Goal: Task Accomplishment & Management: Use online tool/utility

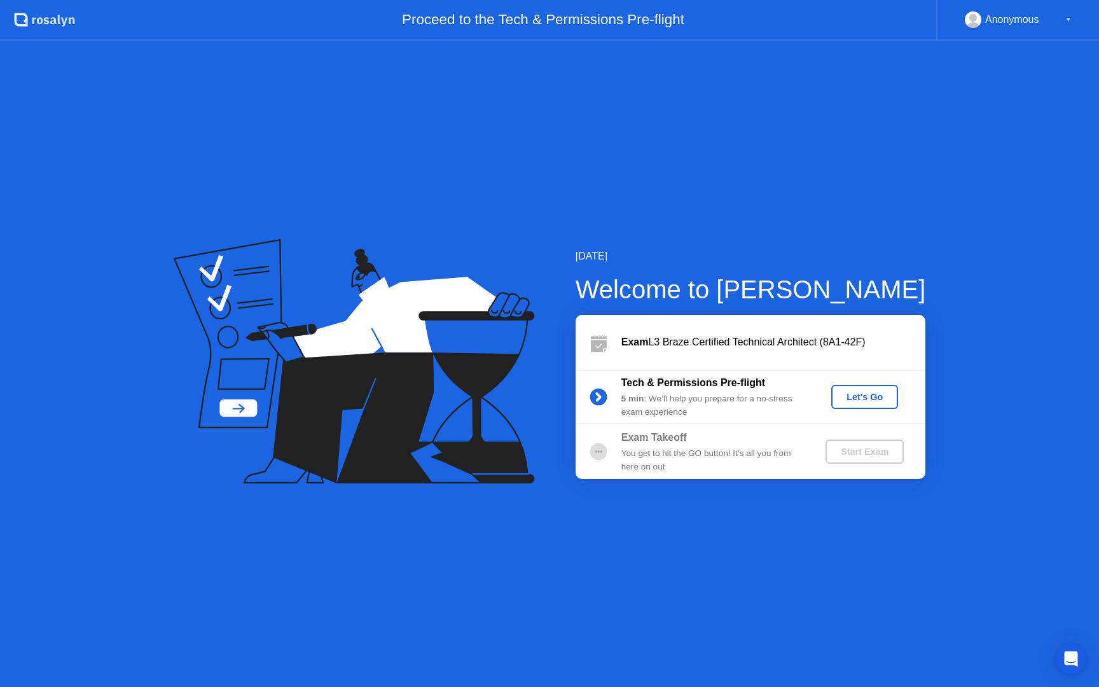
click at [877, 397] on div "Let's Go" at bounding box center [864, 397] width 57 height 10
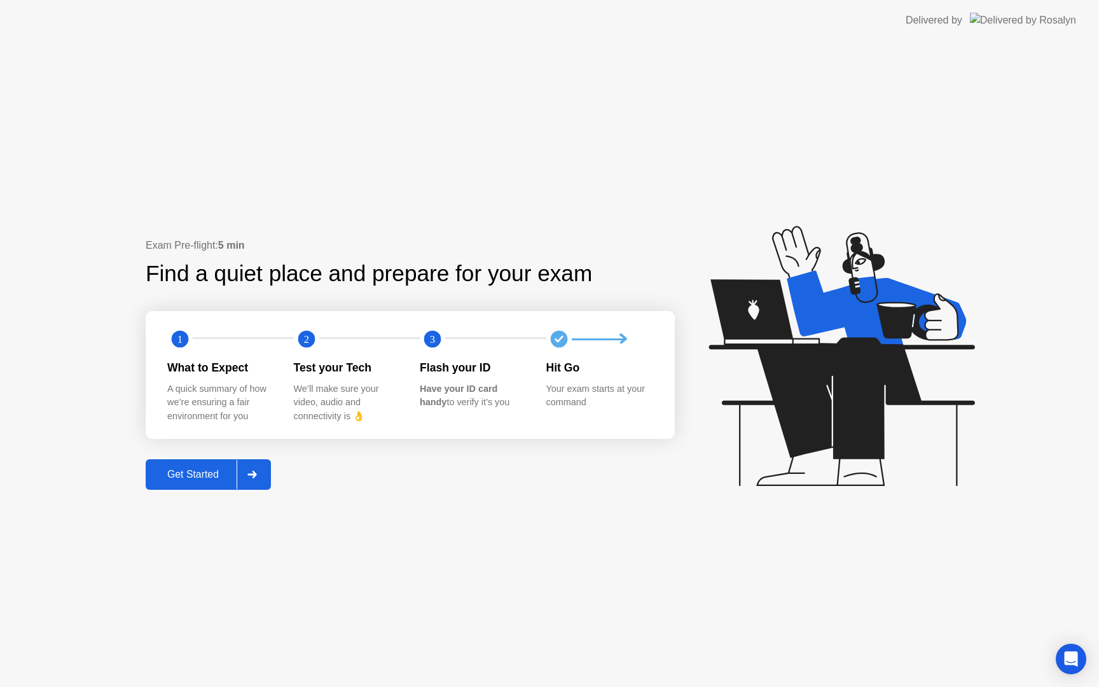
click at [202, 474] on div "Get Started" at bounding box center [192, 474] width 87 height 11
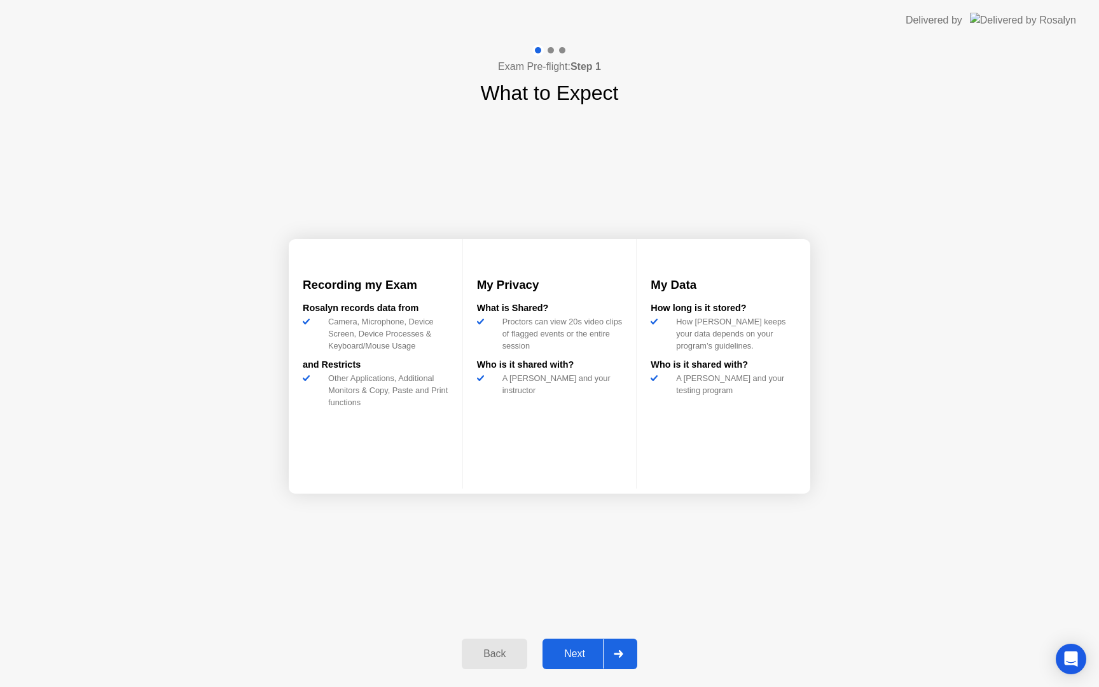
click at [579, 652] on div "Next" at bounding box center [574, 653] width 57 height 11
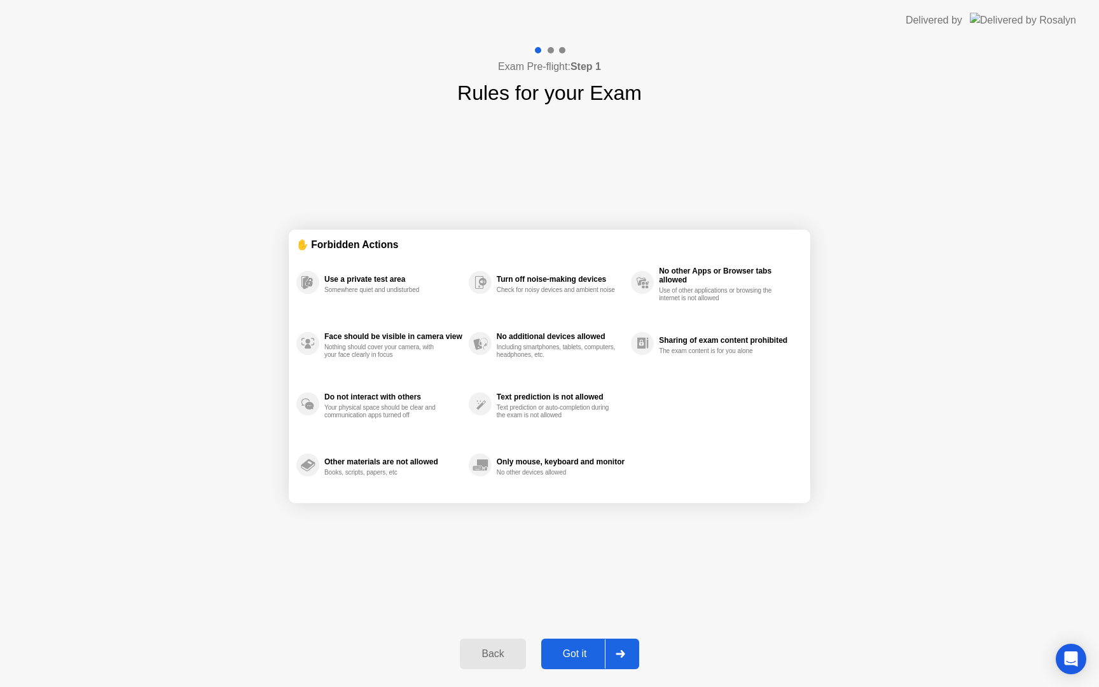
click at [587, 652] on div "Got it" at bounding box center [575, 653] width 60 height 11
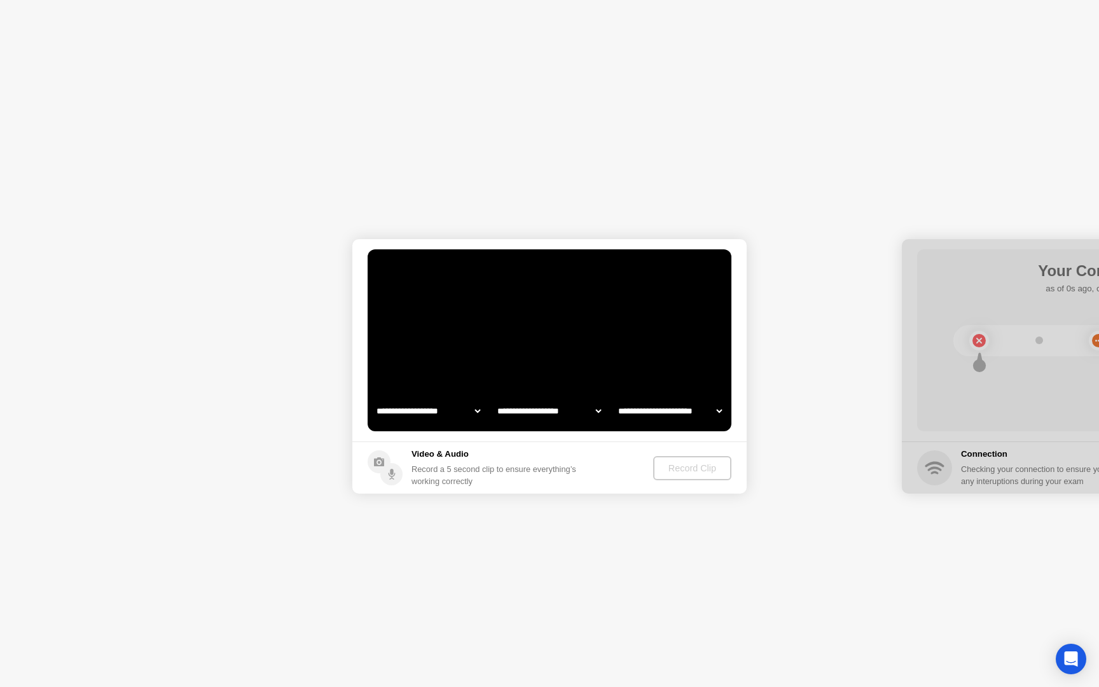
select select "**********"
select select "*******"
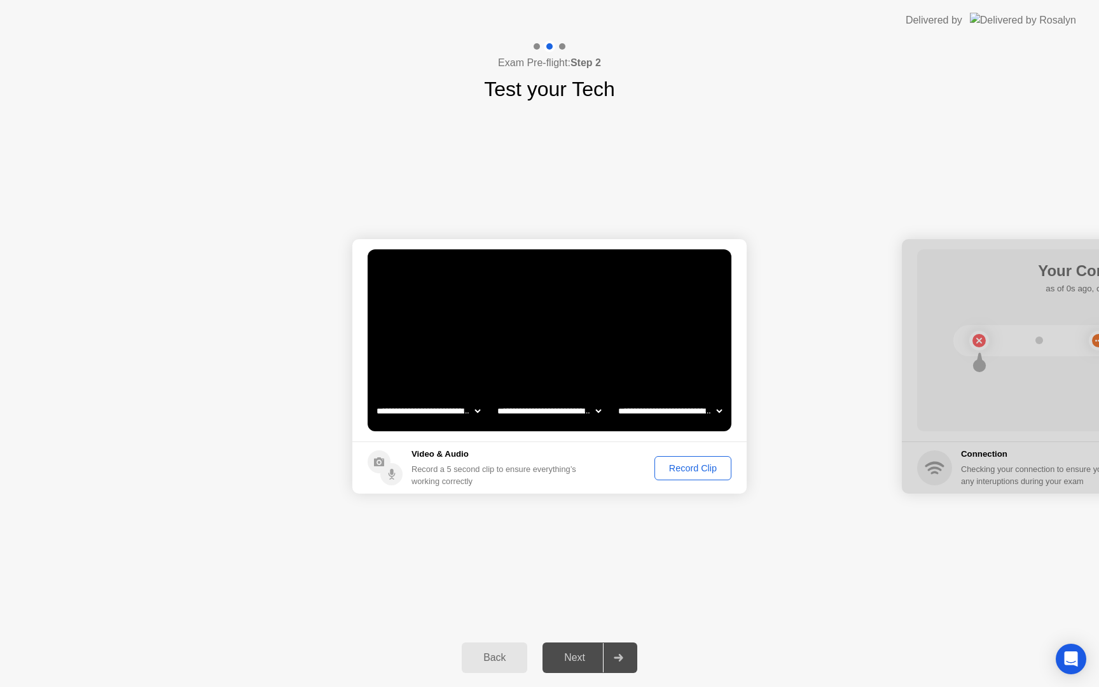
click at [687, 466] on div "Record Clip" at bounding box center [693, 468] width 68 height 10
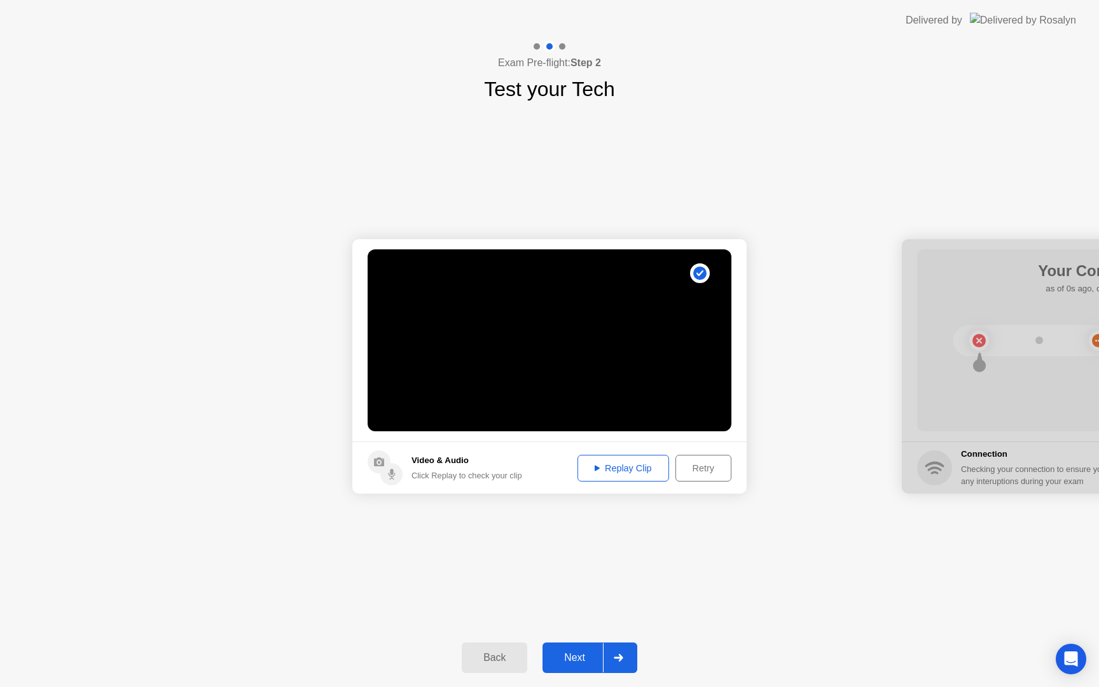
click at [604, 469] on div "Replay Clip" at bounding box center [623, 468] width 83 height 10
click at [588, 656] on div "Next" at bounding box center [574, 657] width 57 height 11
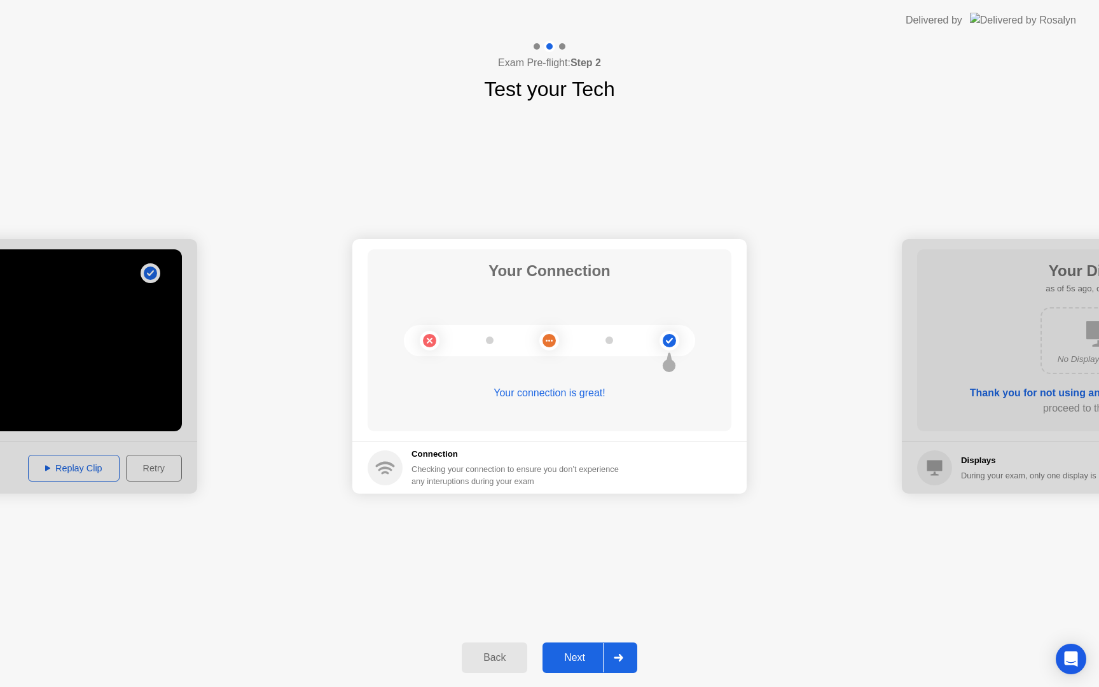
click at [583, 655] on div "Next" at bounding box center [574, 657] width 57 height 11
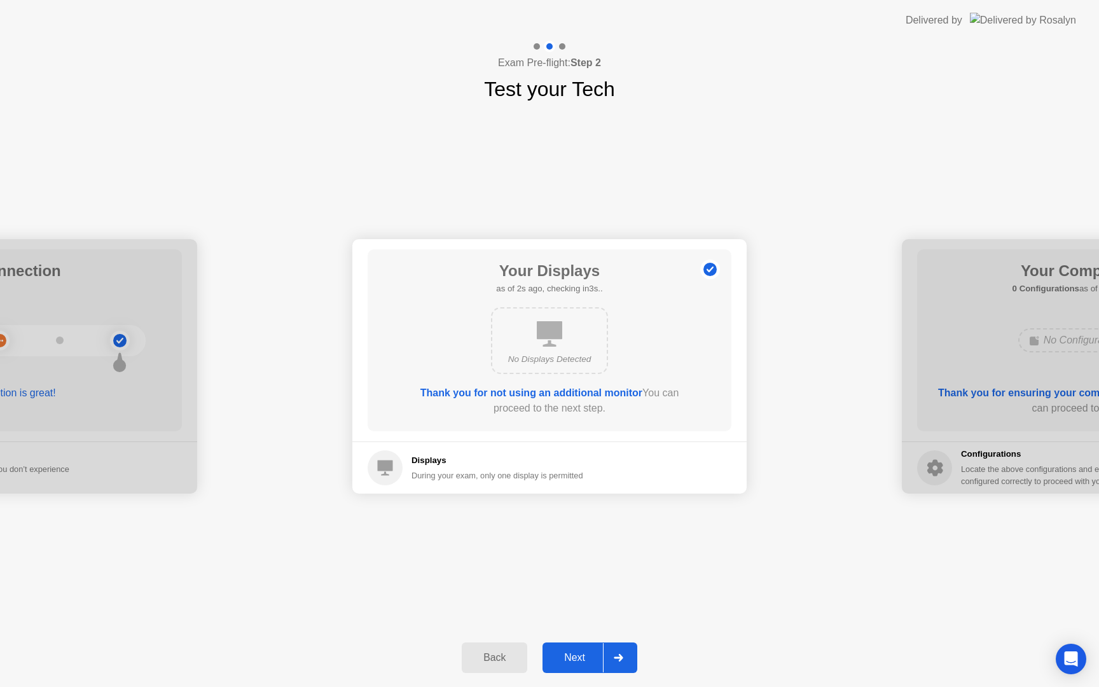
click at [582, 654] on div "Next" at bounding box center [574, 657] width 57 height 11
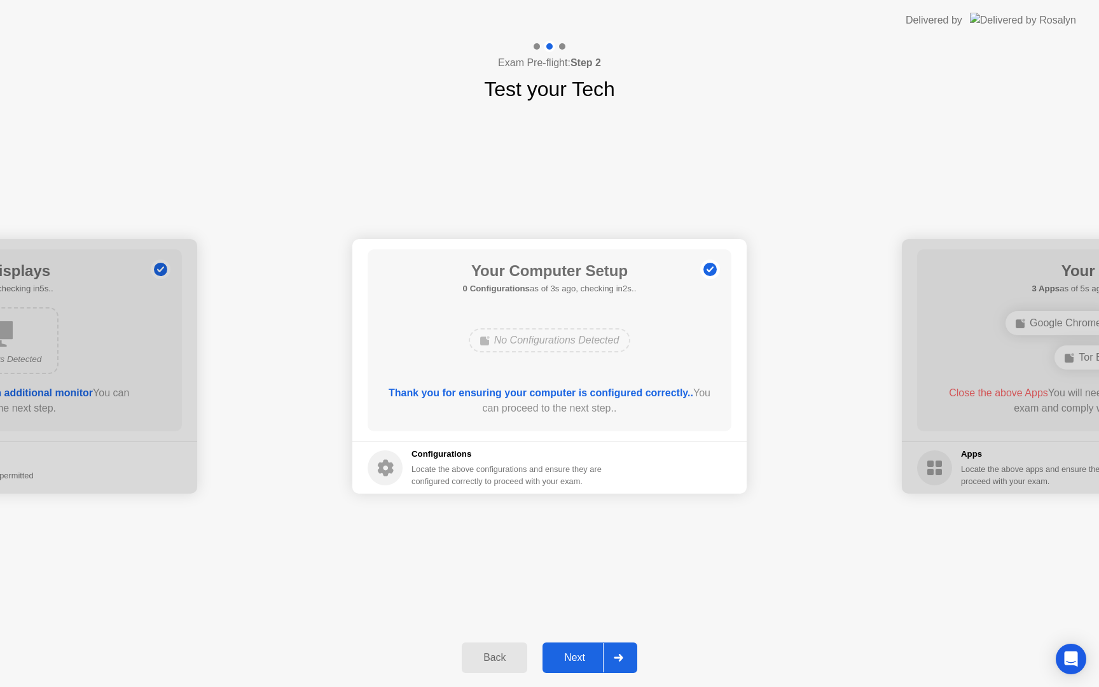
click at [579, 663] on div "Next" at bounding box center [574, 657] width 57 height 11
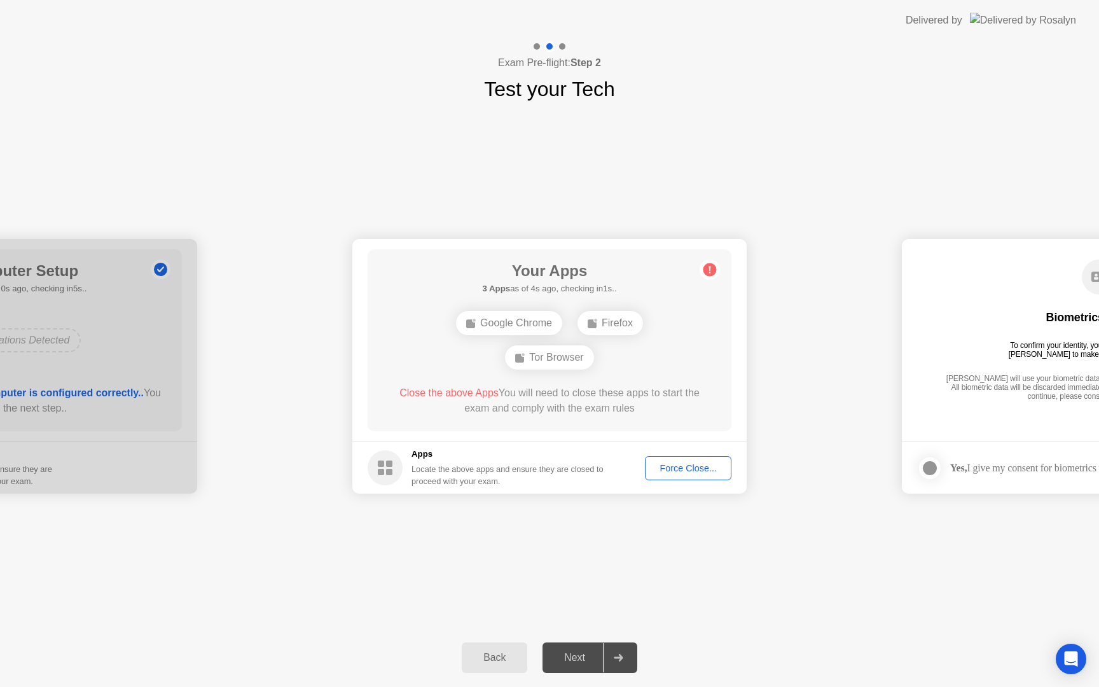
click at [678, 471] on div "Force Close..." at bounding box center [688, 468] width 78 height 10
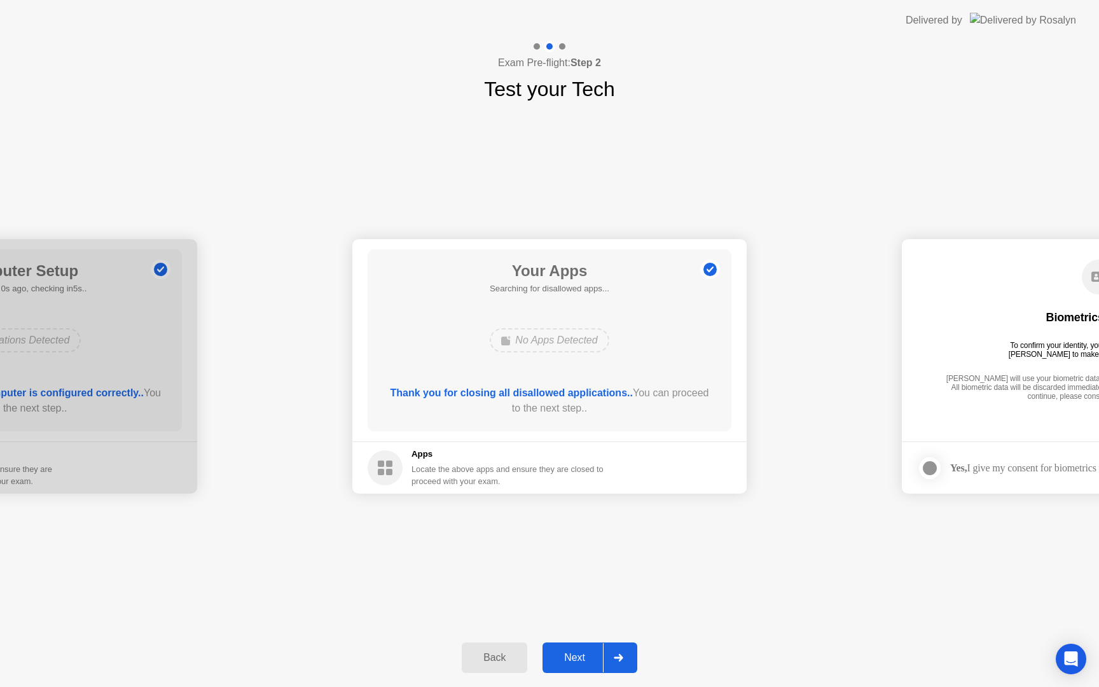
click at [586, 657] on div "Next" at bounding box center [574, 657] width 57 height 11
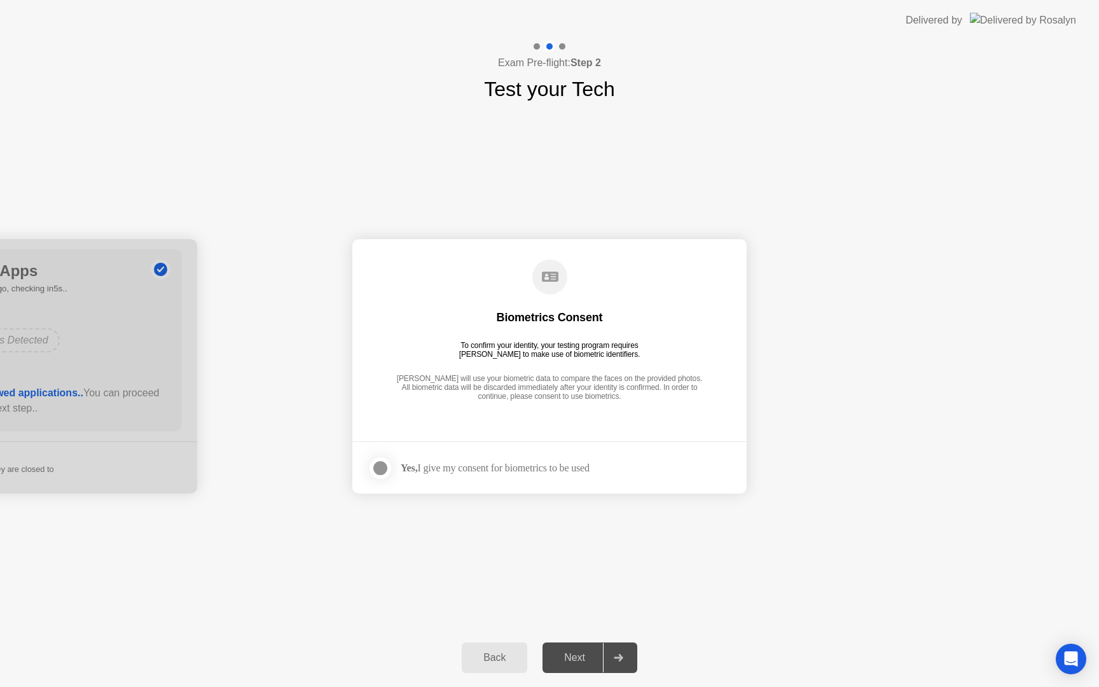
click at [641, 604] on div "**********" at bounding box center [549, 366] width 1099 height 524
click at [568, 659] on div "Next" at bounding box center [574, 657] width 57 height 11
click at [380, 464] on div at bounding box center [380, 467] width 15 height 15
click at [580, 655] on div "Next" at bounding box center [574, 657] width 57 height 11
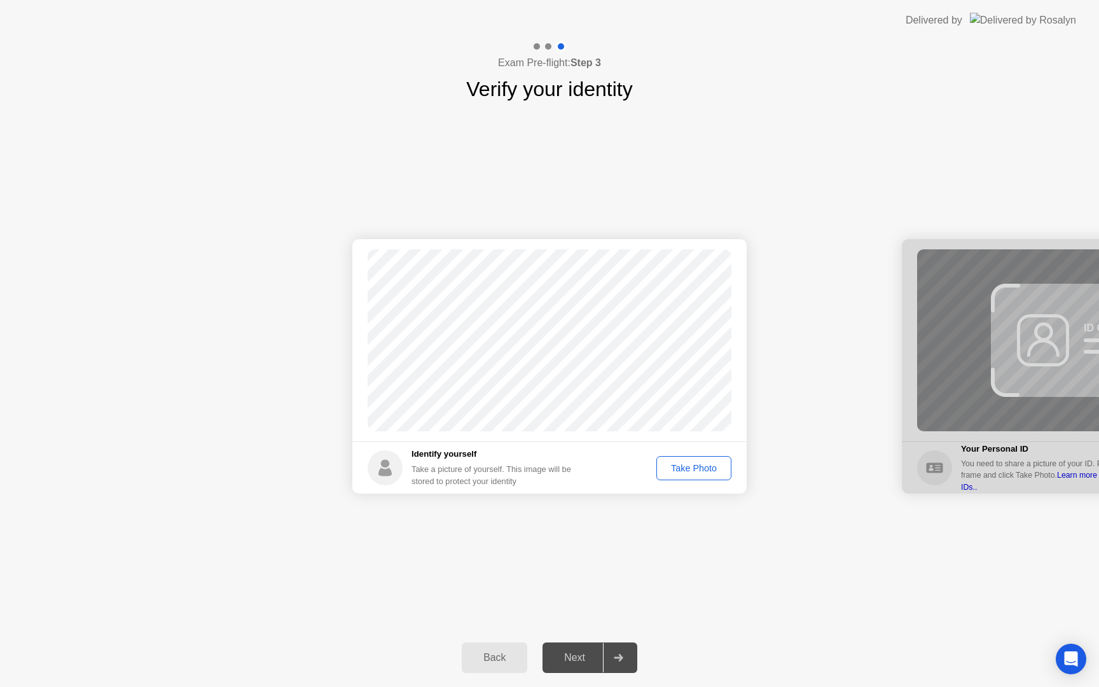
click at [687, 469] on div "Take Photo" at bounding box center [694, 468] width 66 height 10
click at [697, 471] on div "Retake" at bounding box center [702, 468] width 50 height 10
click at [697, 467] on div "Take Photo" at bounding box center [694, 468] width 66 height 10
click at [580, 657] on div "Next" at bounding box center [574, 657] width 57 height 11
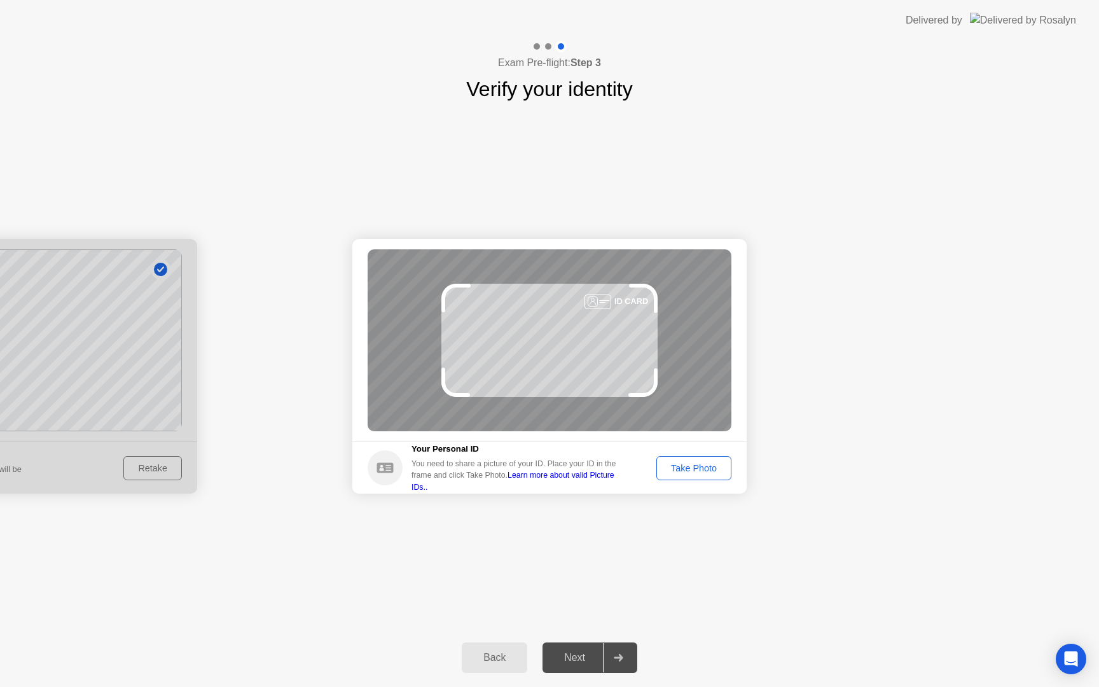
click at [685, 472] on div "Take Photo" at bounding box center [694, 468] width 66 height 10
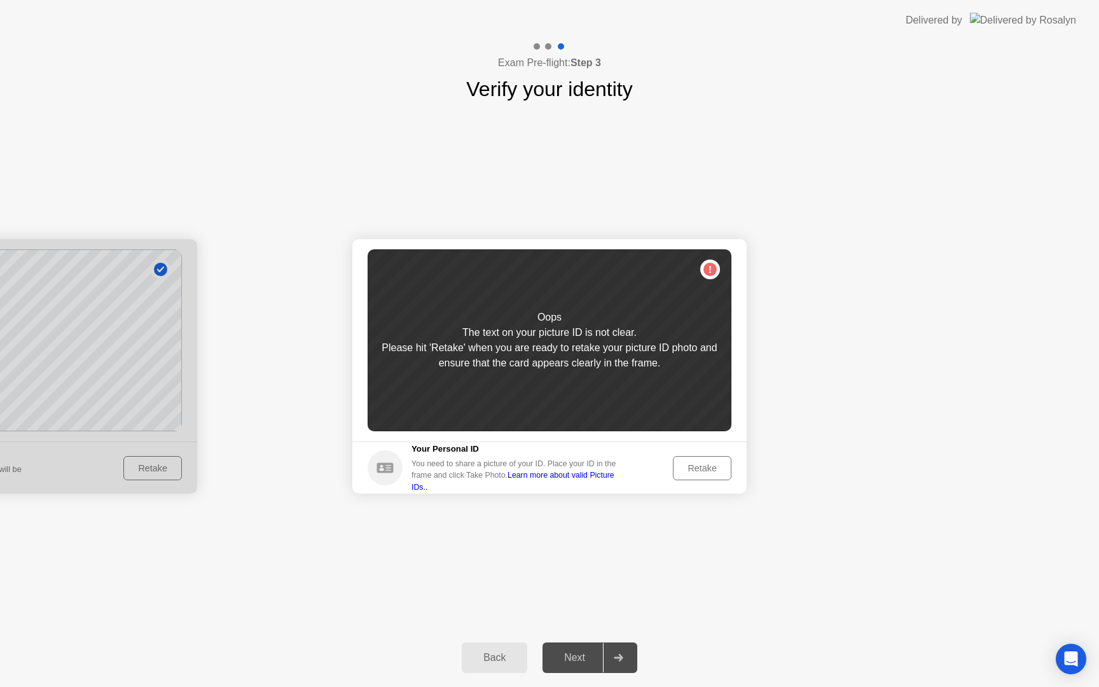
click at [685, 472] on div "Retake" at bounding box center [702, 468] width 50 height 10
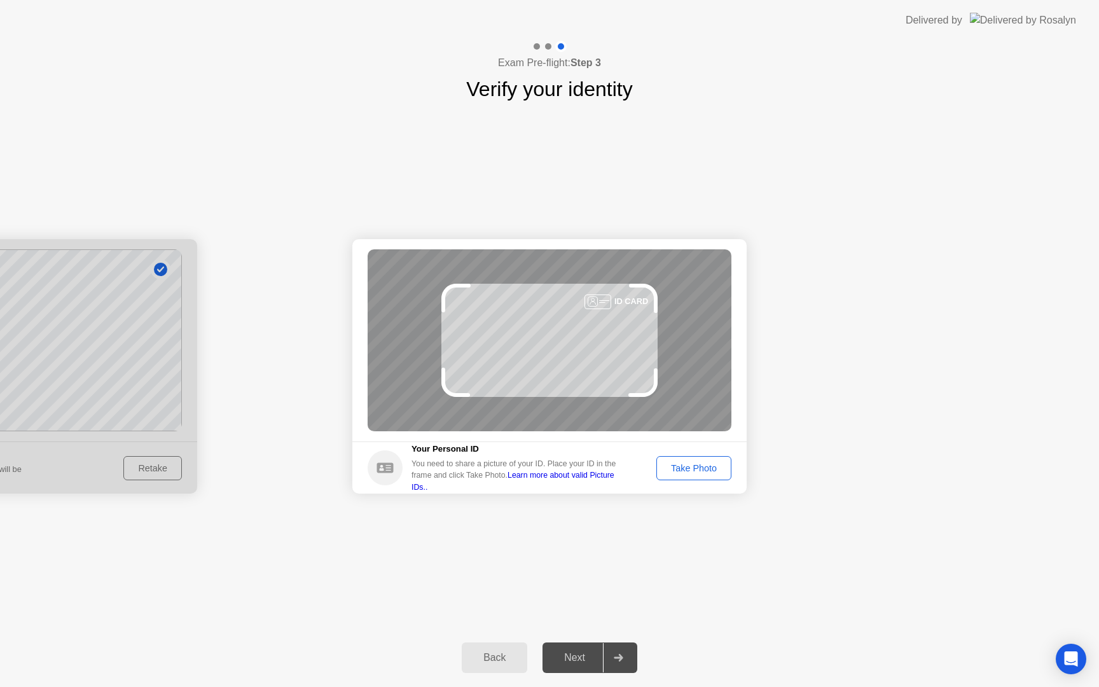
click at [685, 472] on div "Take Photo" at bounding box center [694, 468] width 66 height 10
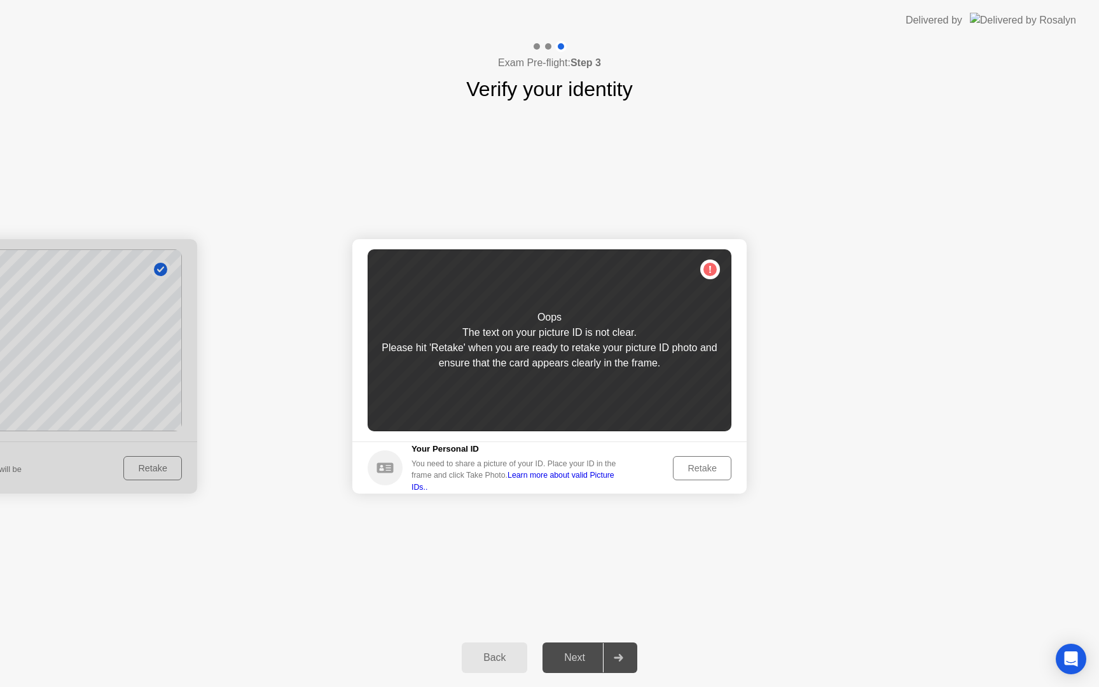
click at [685, 472] on div "Retake" at bounding box center [702, 468] width 50 height 10
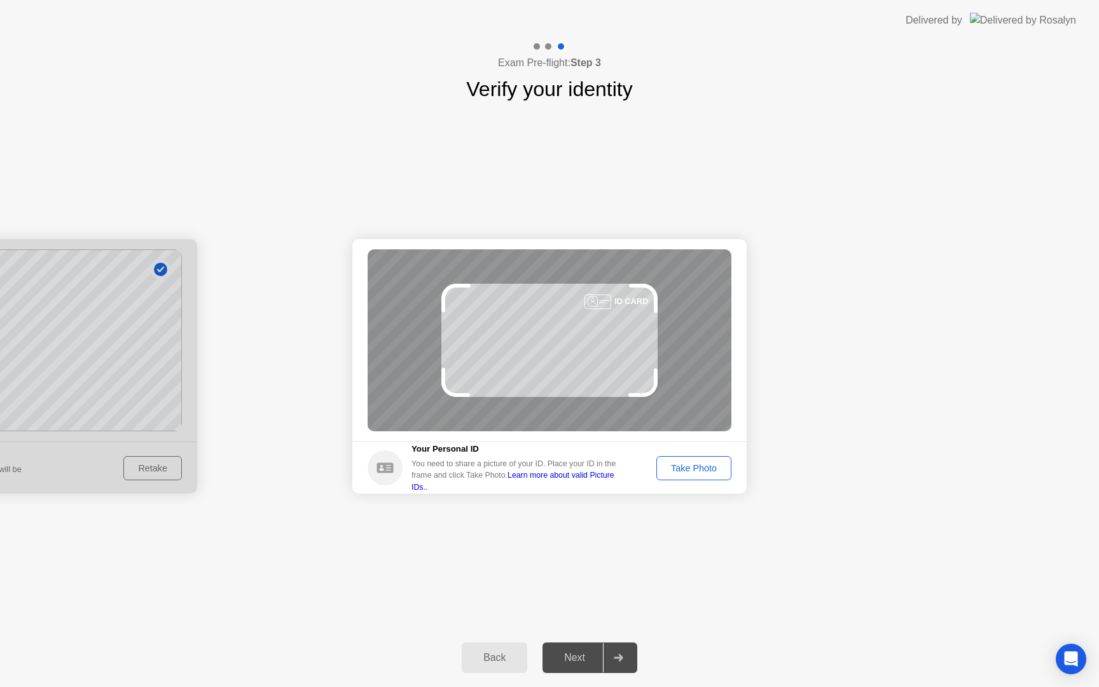
click at [685, 472] on div "Take Photo" at bounding box center [694, 468] width 66 height 10
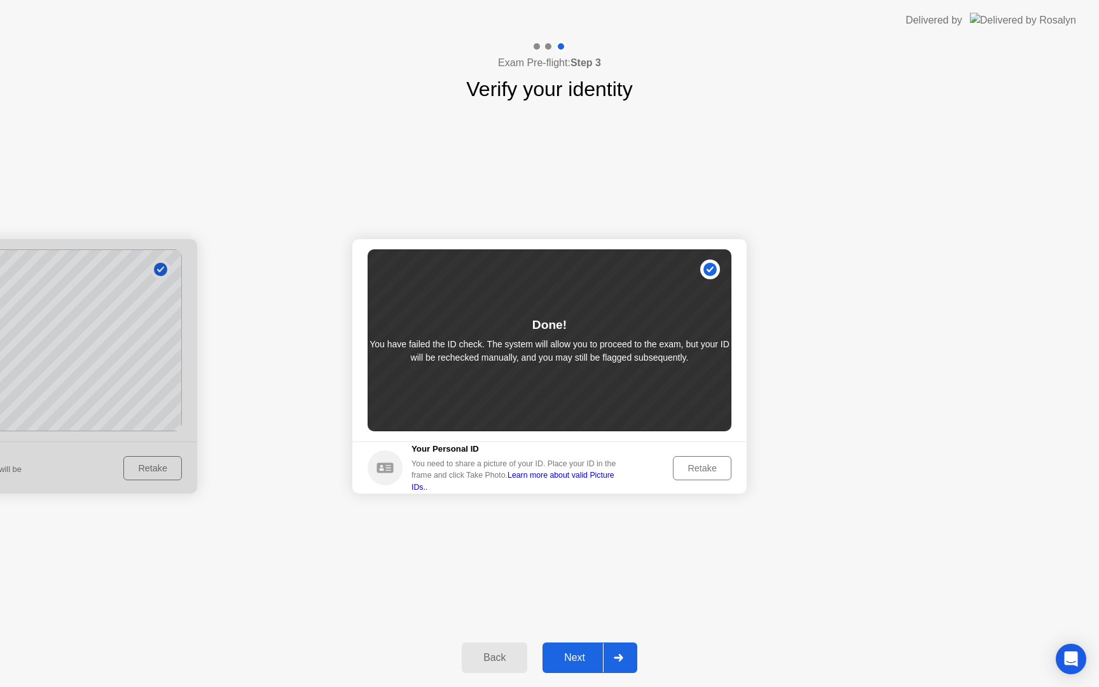
click at [572, 659] on div "Next" at bounding box center [574, 657] width 57 height 11
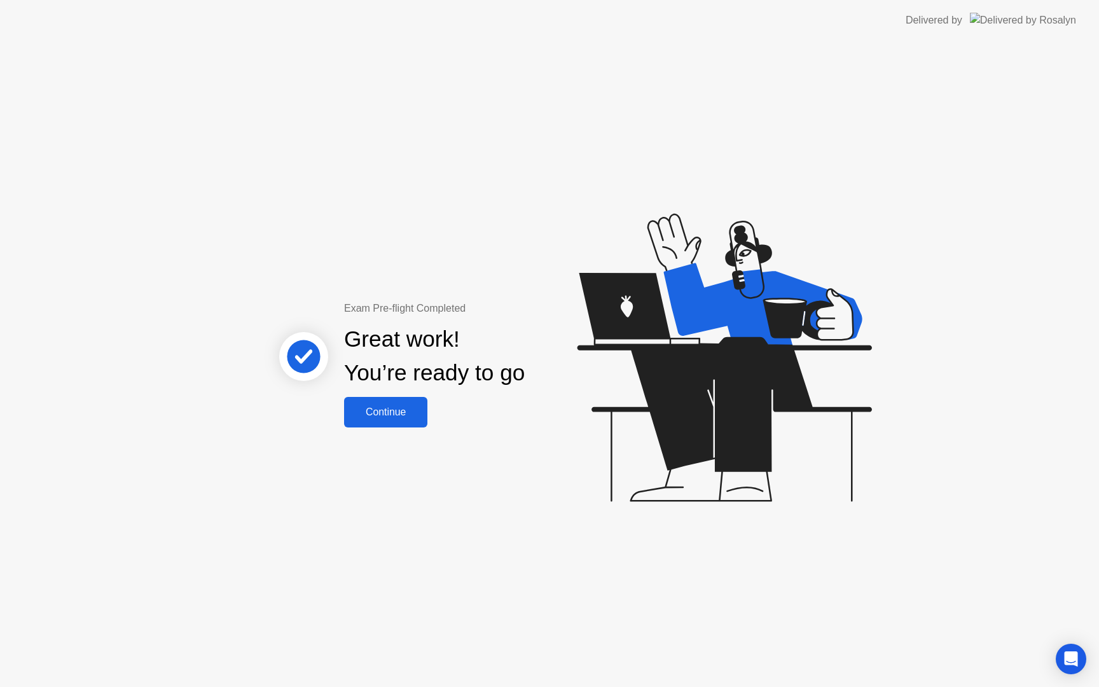
click at [401, 416] on div "Continue" at bounding box center [386, 411] width 76 height 11
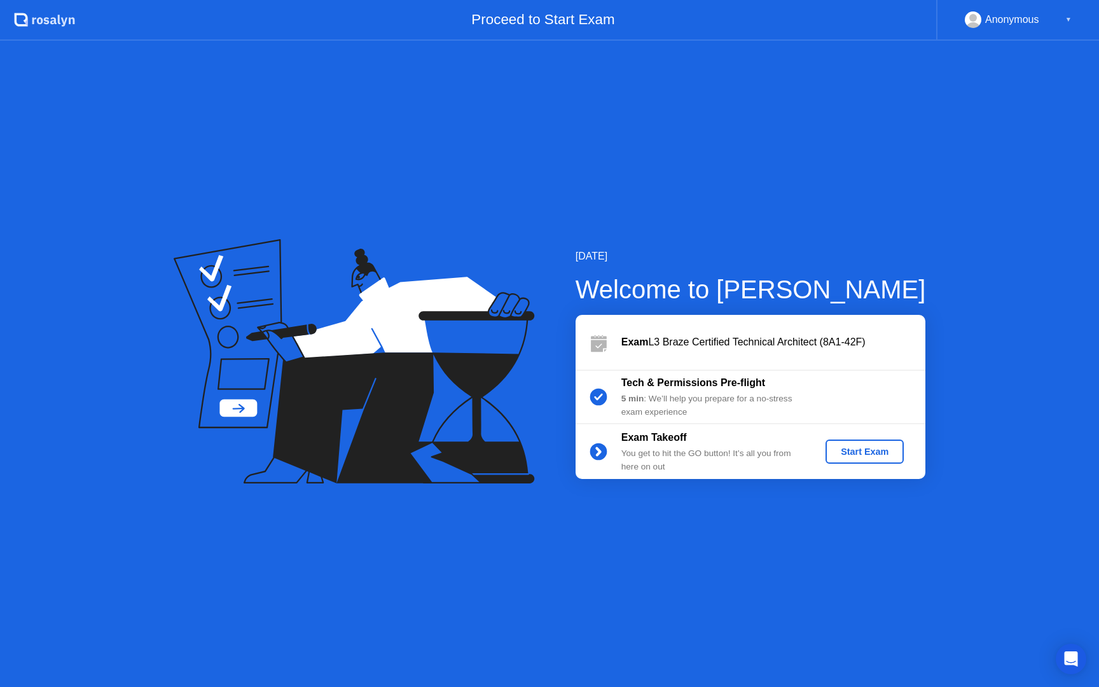
click at [869, 455] on div "Start Exam" at bounding box center [864, 451] width 68 height 10
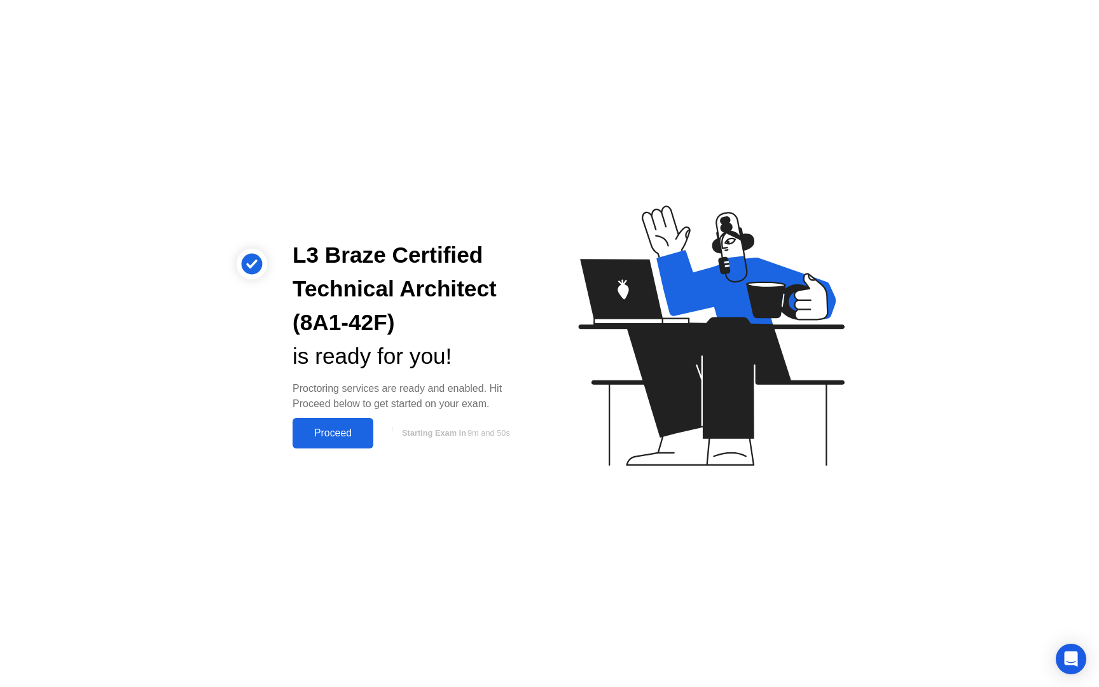
click at [317, 435] on div "Proceed" at bounding box center [332, 432] width 73 height 11
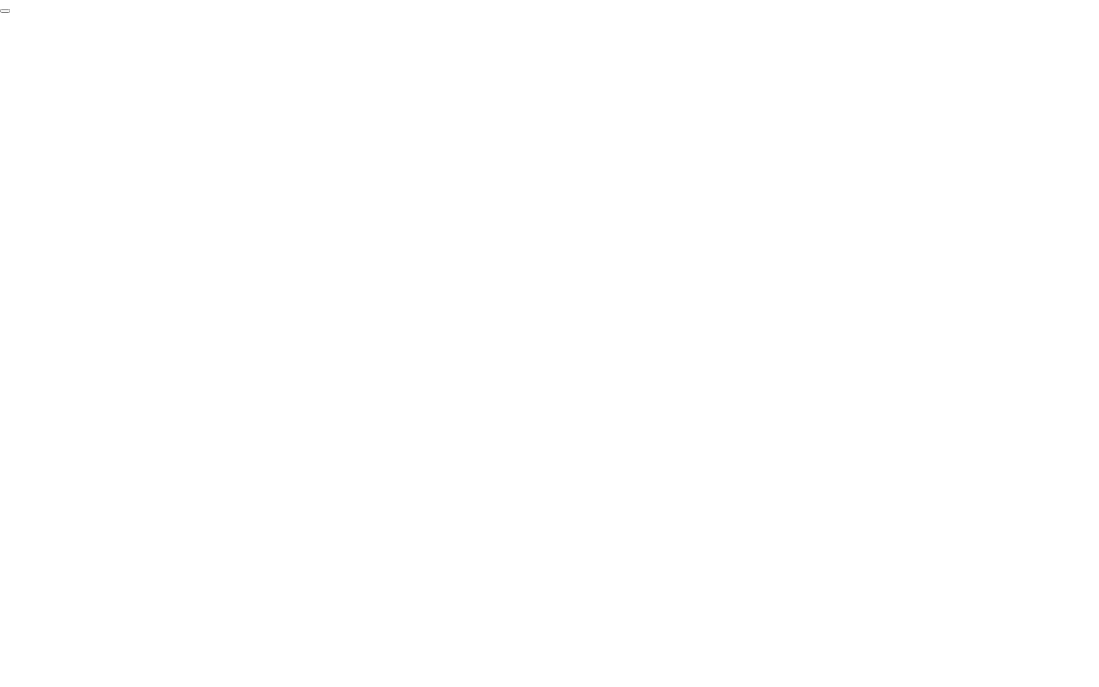
click div "End Proctoring Session"
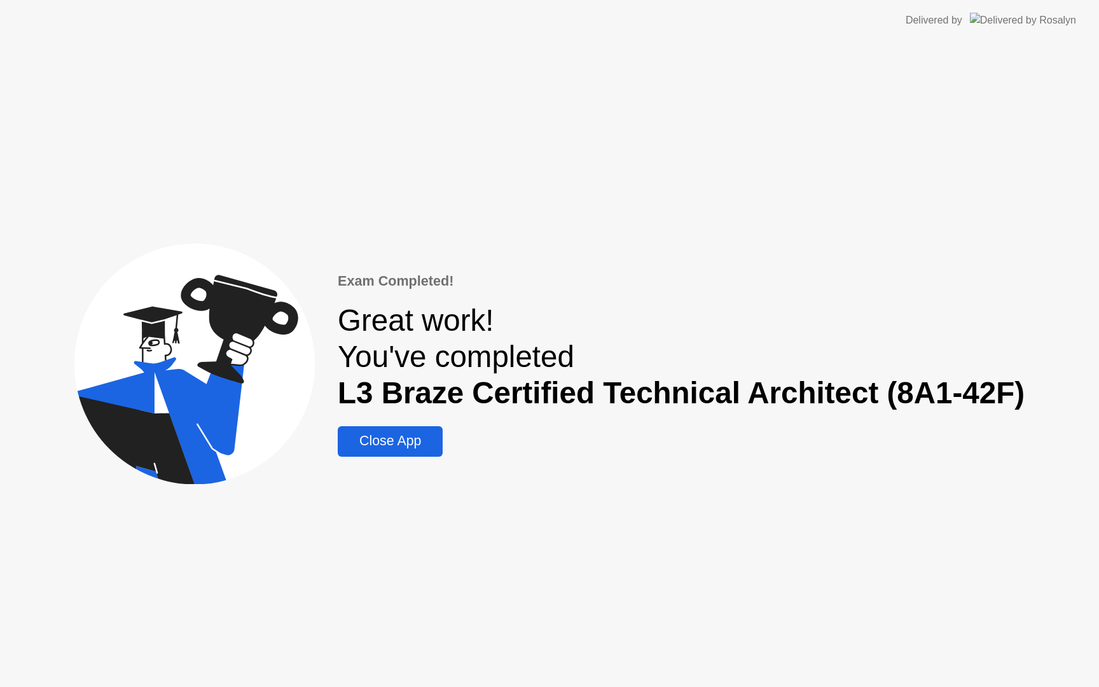
click at [423, 441] on div "Close App" at bounding box center [389, 441] width 97 height 16
